Goal: Task Accomplishment & Management: Complete application form

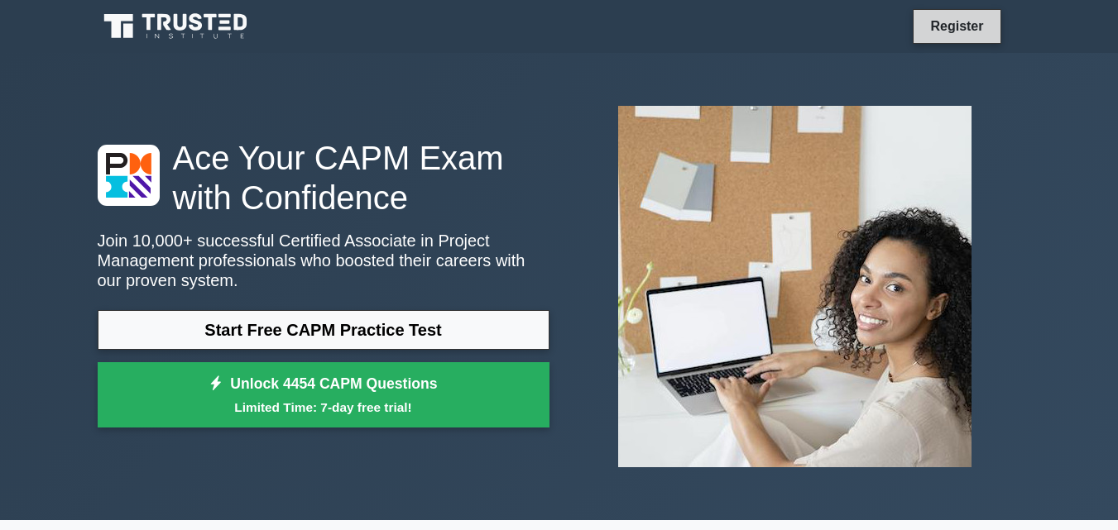
click at [948, 25] on link "Register" at bounding box center [956, 26] width 73 height 21
